Goal: Check status: Verify the current state of an ongoing process or item

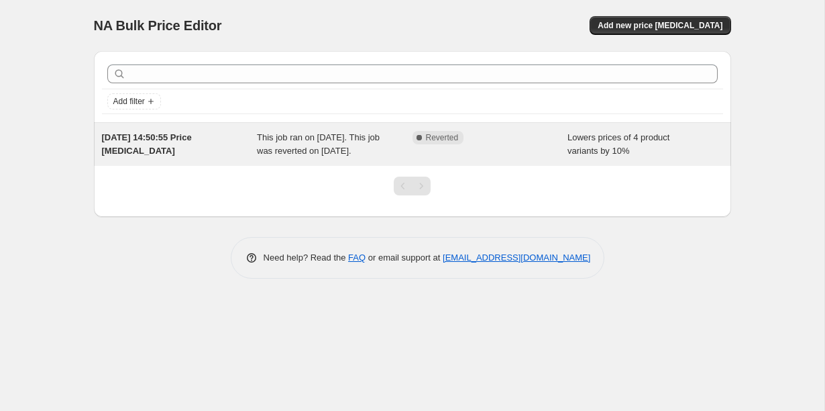
click at [211, 127] on div "25 Oct 2024, 14:50:55 Price change job This job ran on 25 October 2024. This jo…" at bounding box center [412, 144] width 637 height 43
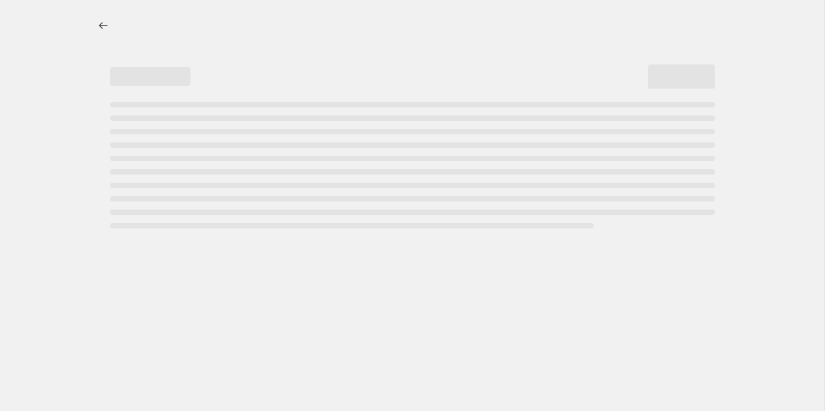
select select "percentage"
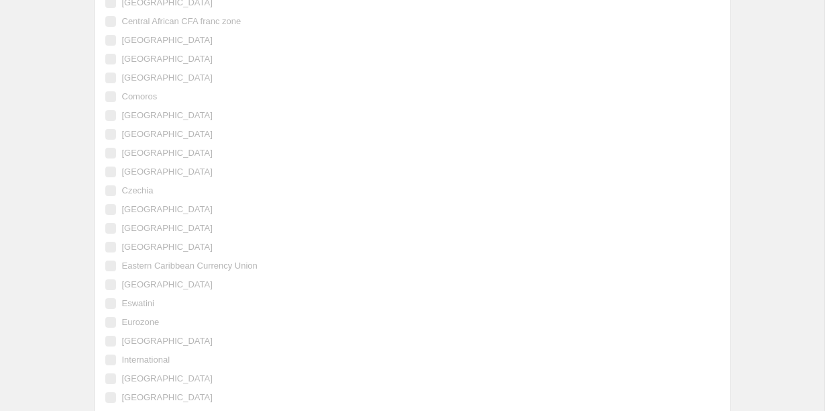
scroll to position [2061, 0]
